Goal: Check status

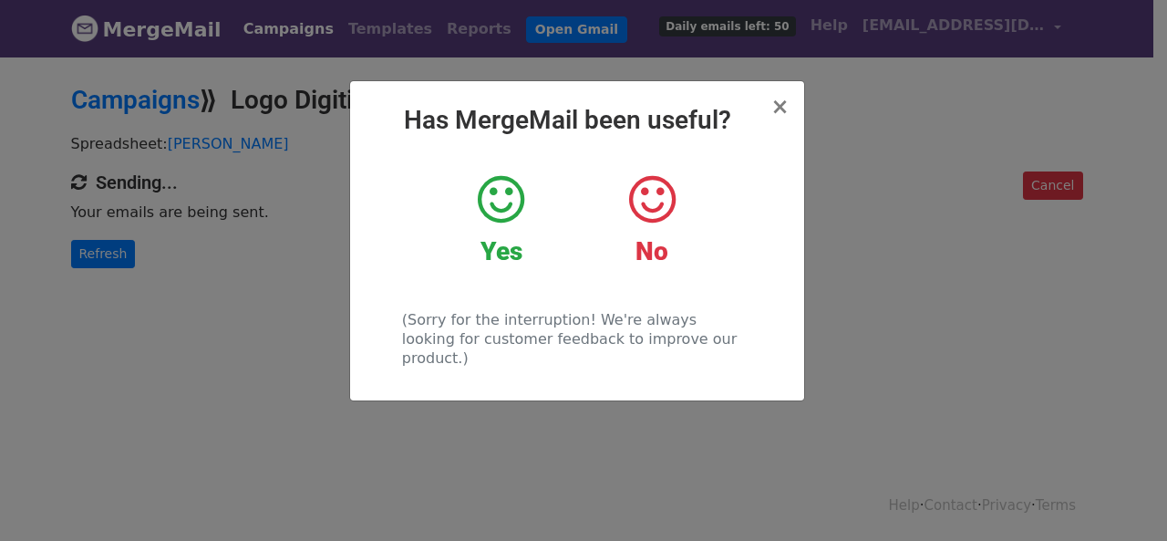
click at [217, 188] on div "× Has MergeMail been useful? Yes No (Sorry for the interruption! We're always l…" at bounding box center [583, 298] width 1167 height 486
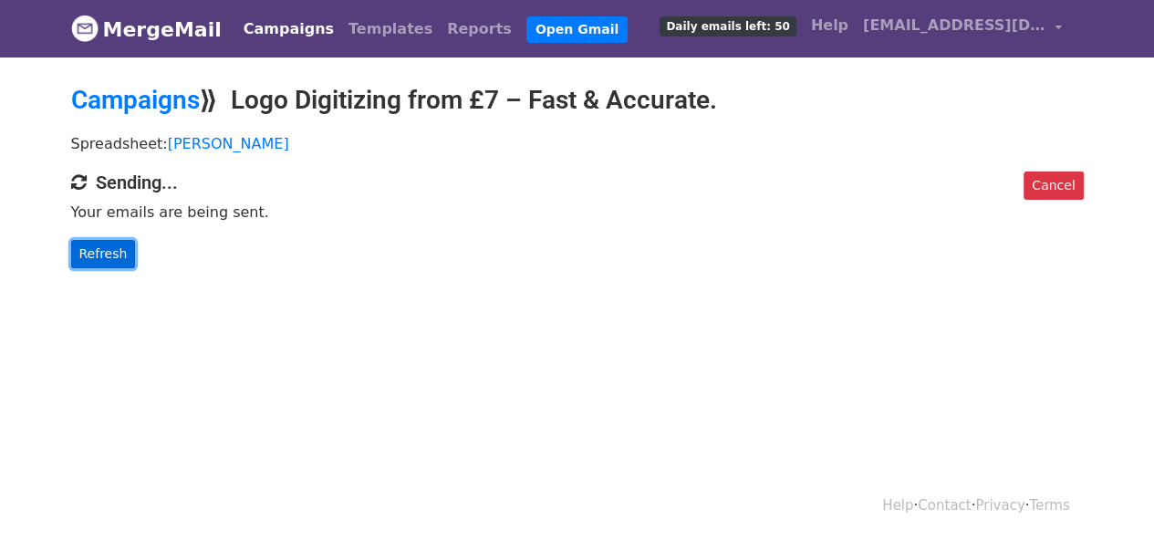
click at [117, 243] on link "Refresh" at bounding box center [103, 254] width 65 height 28
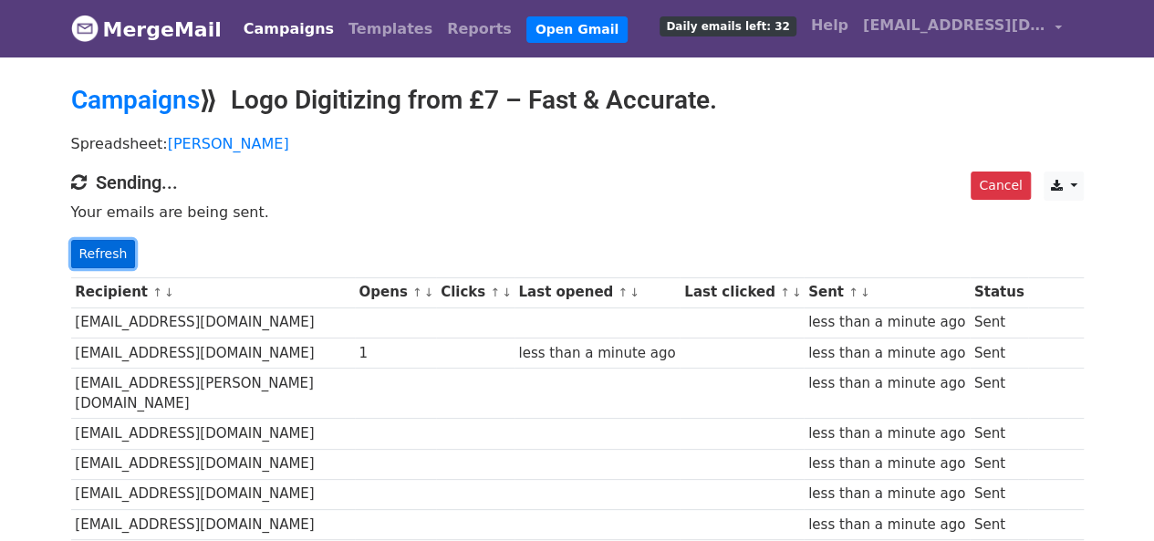
click at [124, 245] on link "Refresh" at bounding box center [103, 254] width 65 height 28
